Goal: Find specific page/section: Find specific page/section

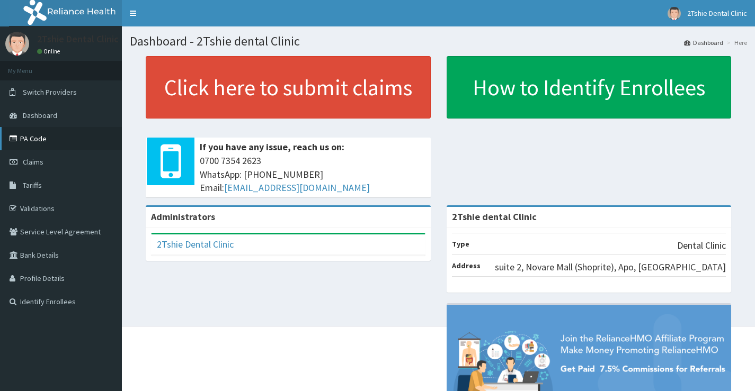
click at [38, 141] on link "PA Code" at bounding box center [61, 138] width 122 height 23
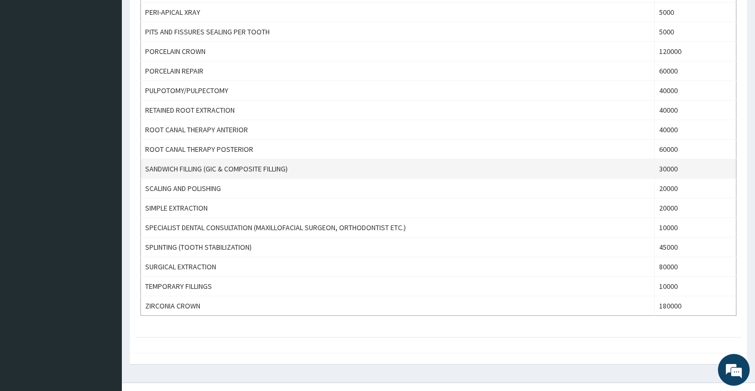
scroll to position [530, 0]
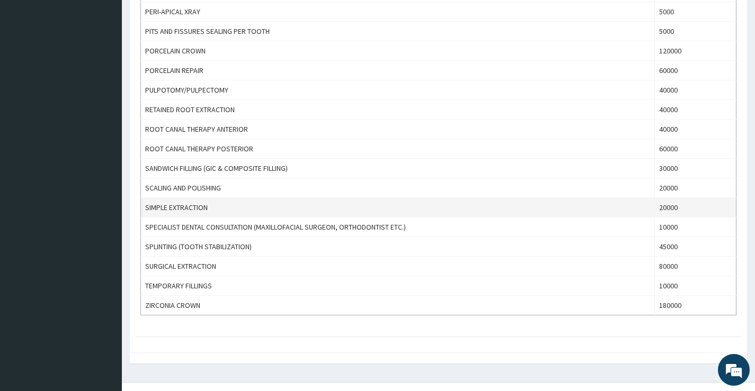
click at [670, 209] on td "20000" at bounding box center [695, 208] width 82 height 20
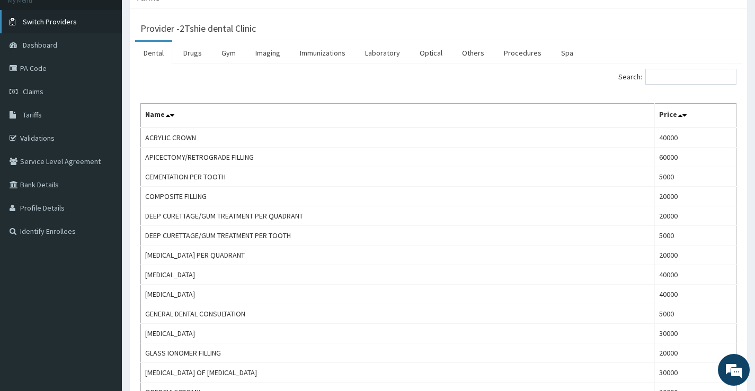
scroll to position [0, 0]
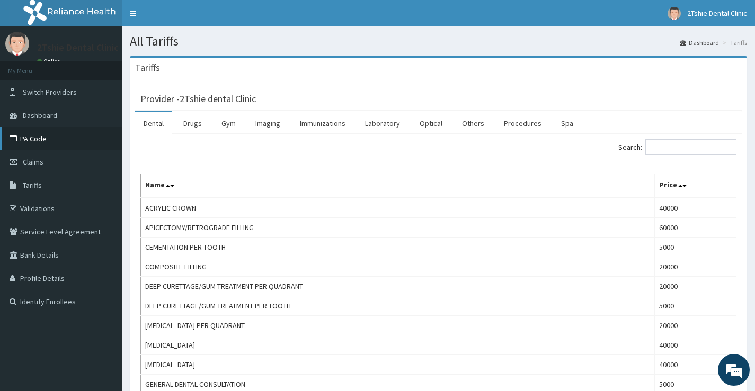
click at [50, 132] on link "PA Code" at bounding box center [61, 138] width 122 height 23
